Goal: Task Accomplishment & Management: Use online tool/utility

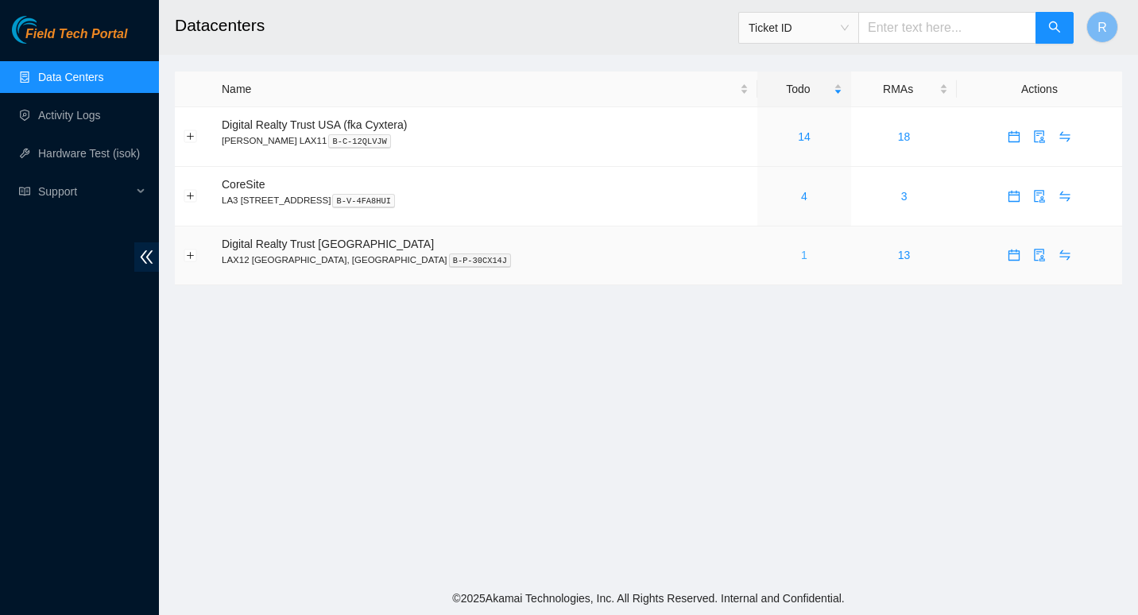
click at [565, 255] on link "1" at bounding box center [804, 255] width 6 height 13
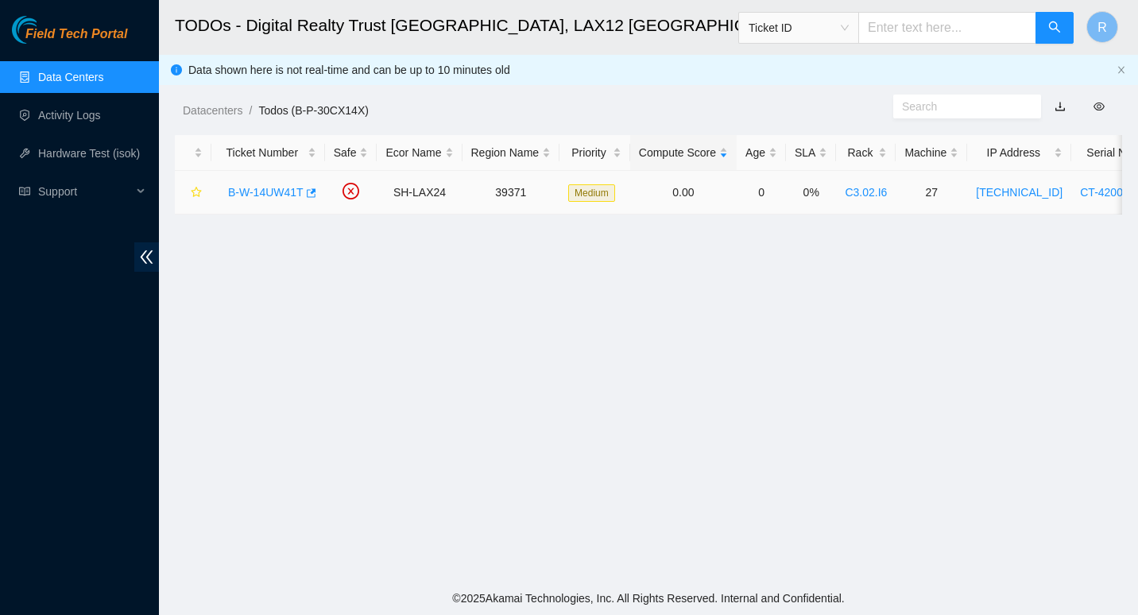
click at [273, 192] on link "B-W-14UW41T" at bounding box center [265, 192] width 75 height 13
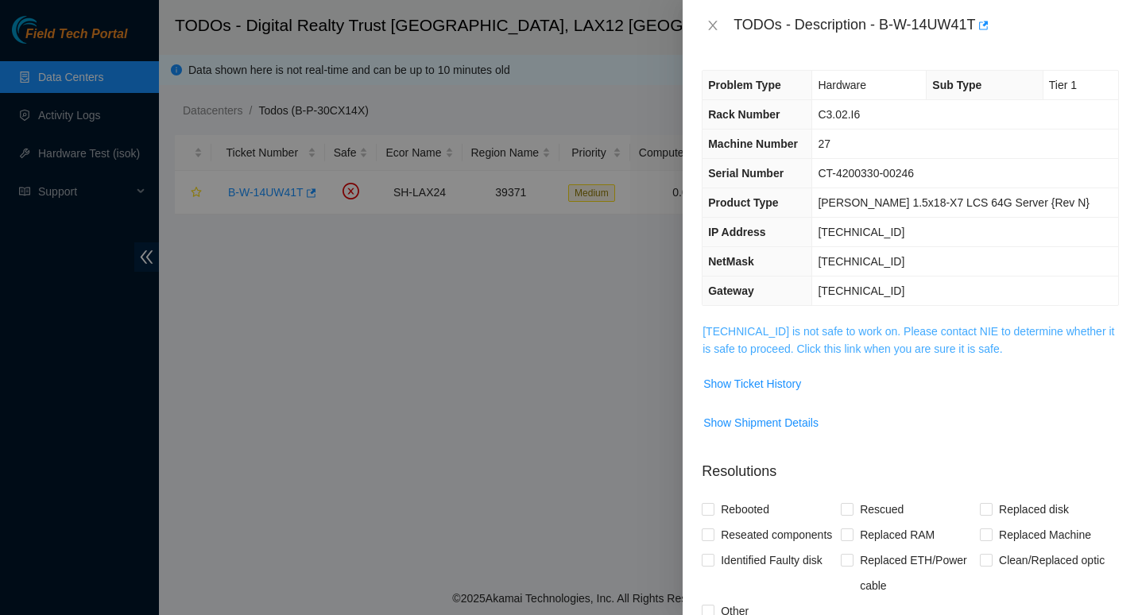
click at [565, 328] on link "[TECHNICAL_ID] is not safe to work on. Please contact NIE to determine whether …" at bounding box center [909, 340] width 412 height 30
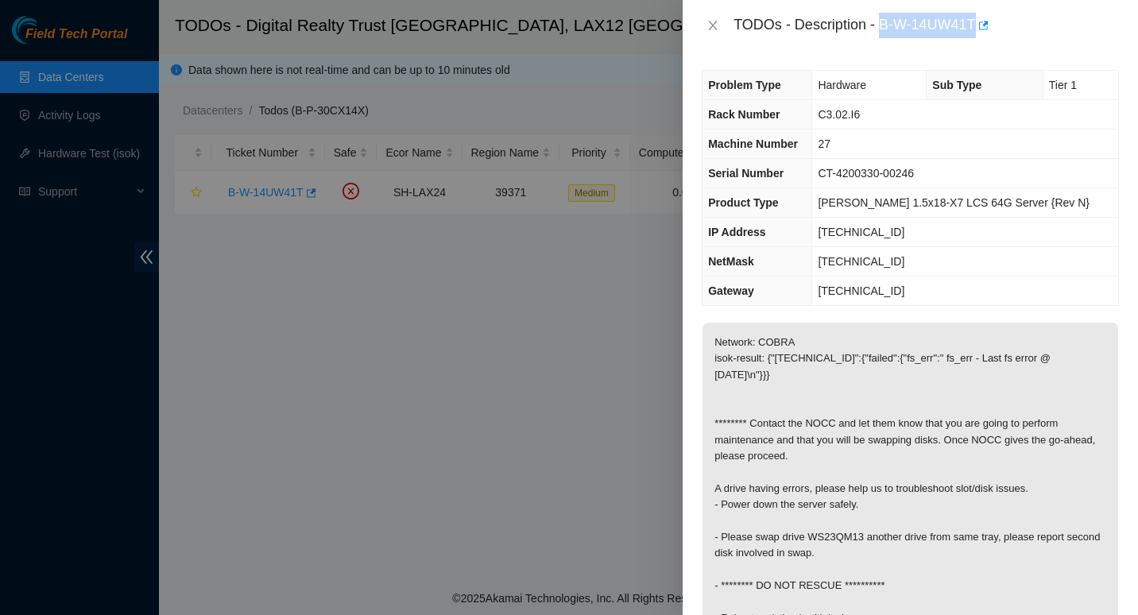
drag, startPoint x: 879, startPoint y: 21, endPoint x: 977, endPoint y: 18, distance: 97.8
click at [565, 18] on div "TODOs - Description - B-W-14UW41T" at bounding box center [926, 25] width 385 height 25
copy div "B-W-14UW41T"
